Goal: Find specific page/section

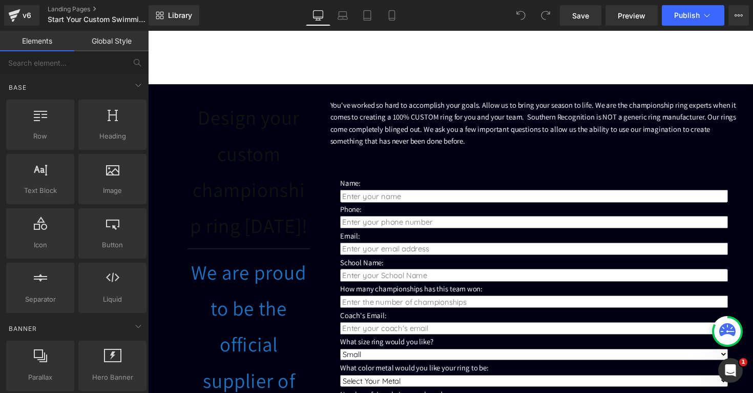
scroll to position [275, 0]
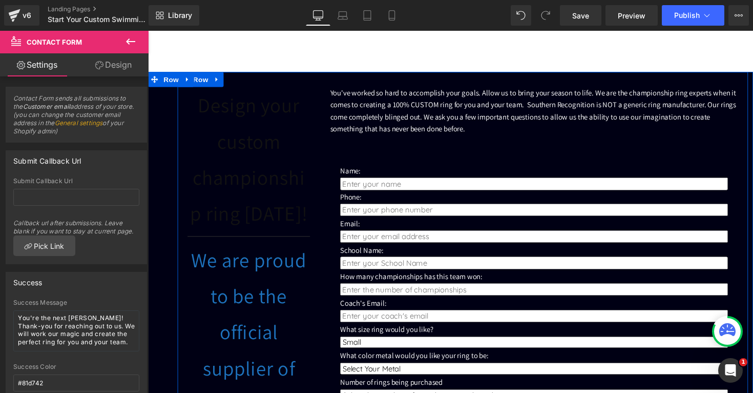
click at [363, 83] on div "Design your custom championship ring [DATE]! Heading Separator We are proud to …" at bounding box center [470, 383] width 585 height 621
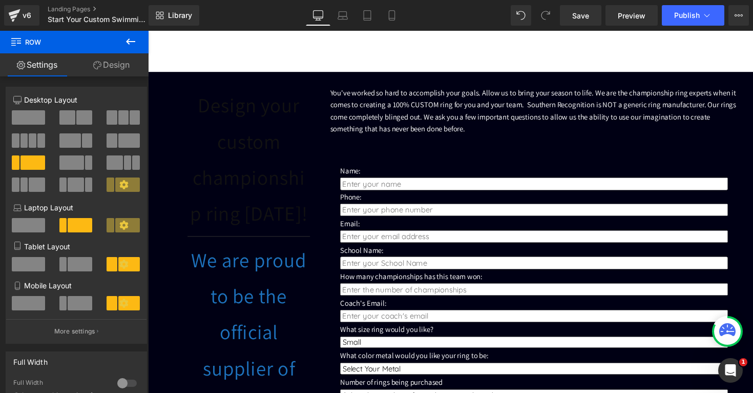
click at [129, 37] on icon at bounding box center [131, 41] width 12 height 12
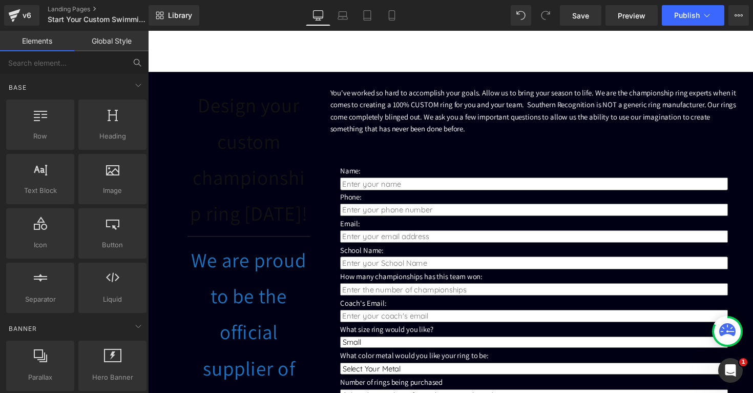
click at [131, 63] on button at bounding box center [137, 62] width 23 height 23
click at [100, 63] on input "text" at bounding box center [63, 62] width 126 height 23
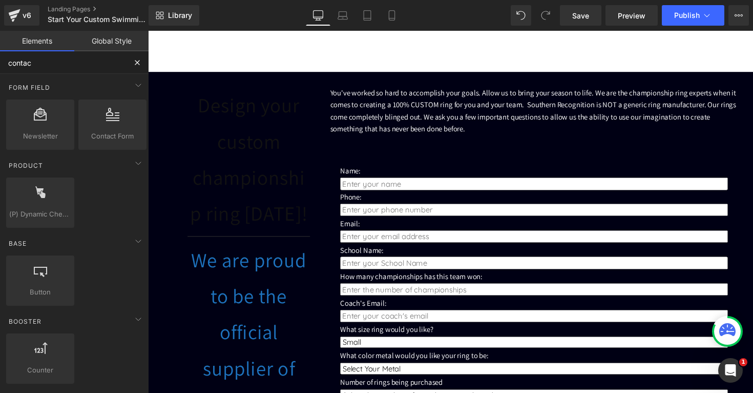
type input "contact"
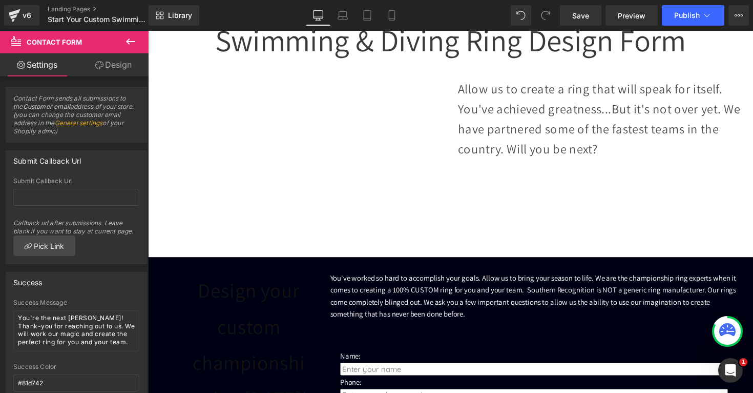
scroll to position [0, 0]
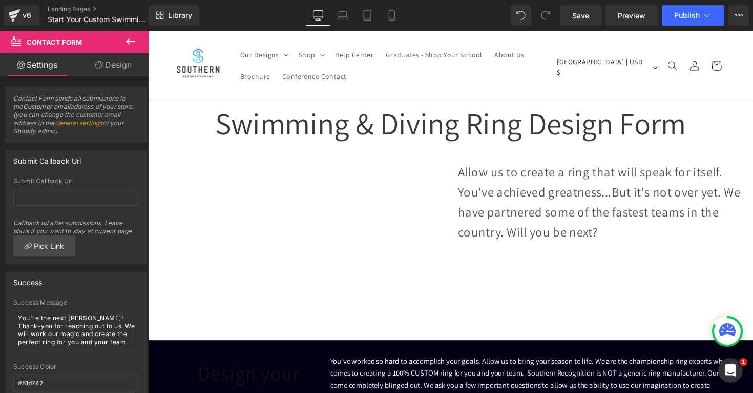
click at [121, 46] on button at bounding box center [131, 42] width 36 height 23
